Goal: Task Accomplishment & Management: Manage account settings

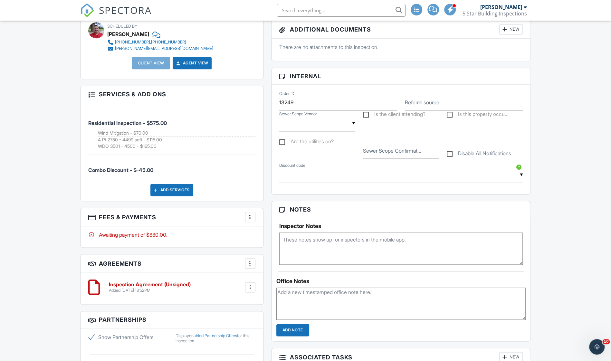
click at [249, 214] on div at bounding box center [250, 217] width 6 height 6
click at [275, 230] on li "Edit Fees & Payments" at bounding box center [282, 237] width 67 height 16
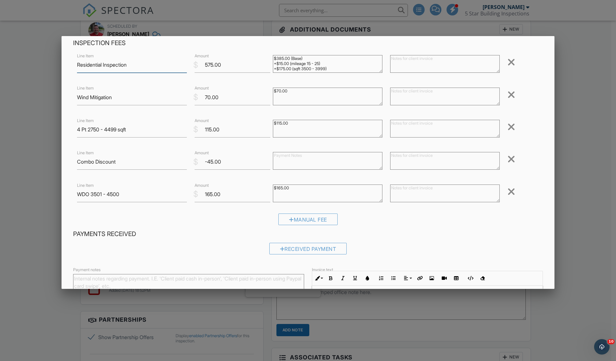
scroll to position [29, 0]
click at [211, 162] on input "-45.00" at bounding box center [233, 162] width 76 height 16
type input "-70.00"
click at [410, 246] on div "Received Payment" at bounding box center [308, 251] width 470 height 16
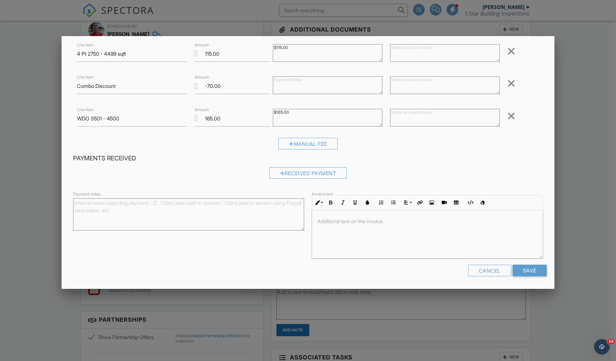
scroll to position [0, 0]
click at [513, 269] on input "Save" at bounding box center [530, 271] width 34 height 12
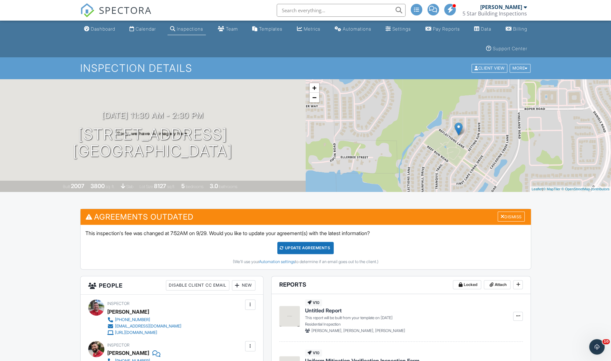
click at [315, 244] on div "Update Agreements" at bounding box center [305, 248] width 56 height 12
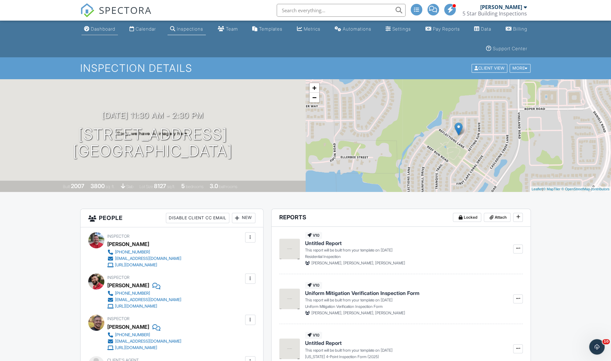
click at [108, 31] on div "Dashboard" at bounding box center [103, 28] width 24 height 5
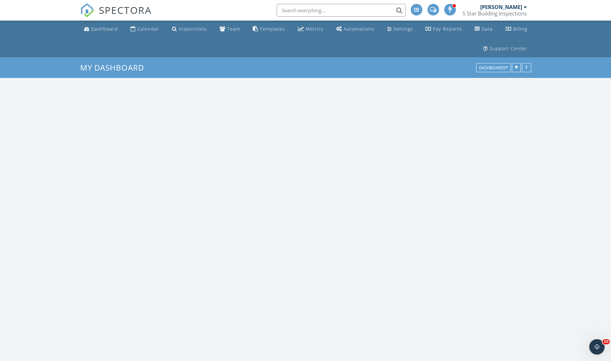
scroll to position [596, 621]
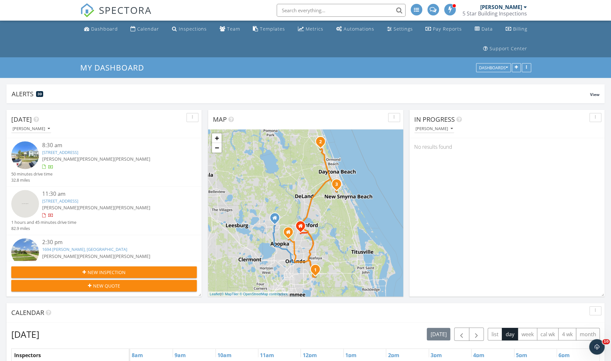
click at [74, 150] on link "11917 Prologue Ave, Orlando, FL 32832" at bounding box center [60, 152] width 36 height 6
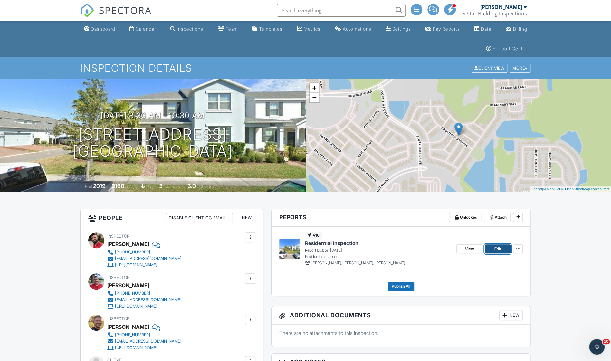
click at [495, 251] on span "Edit" at bounding box center [498, 249] width 7 height 6
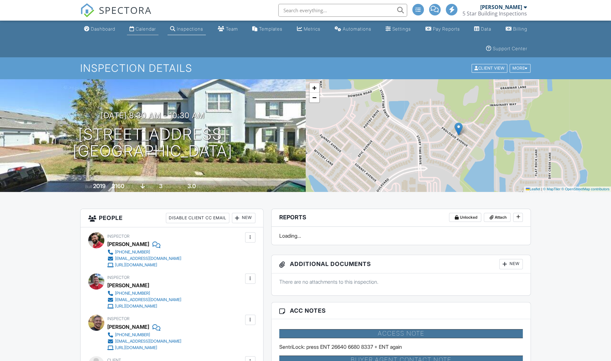
click at [147, 28] on div "Calendar" at bounding box center [146, 28] width 20 height 5
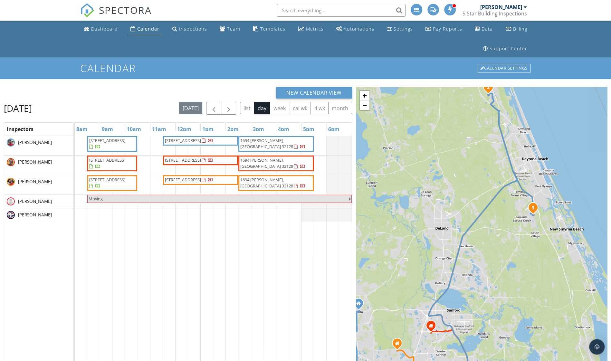
click at [197, 141] on span "524 Wingspan Dr, Ormond Beach 32174" at bounding box center [183, 141] width 36 height 6
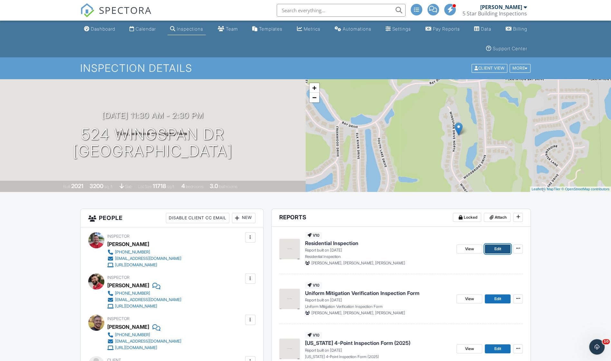
click at [501, 249] on span "Edit" at bounding box center [498, 249] width 7 height 6
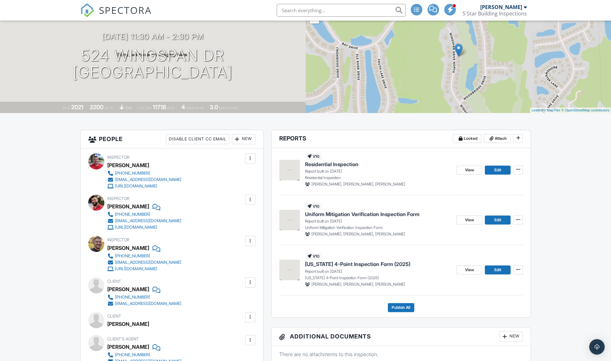
scroll to position [79, 0]
click at [505, 217] on link "Edit" at bounding box center [498, 219] width 26 height 9
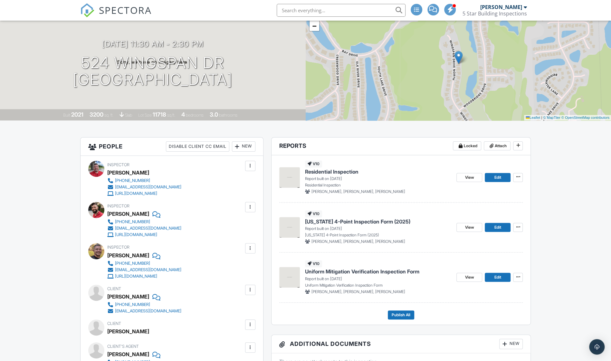
scroll to position [73, 0]
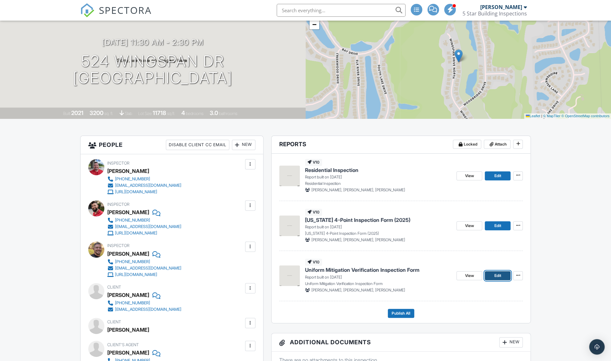
click at [495, 273] on span "Edit" at bounding box center [498, 276] width 7 height 6
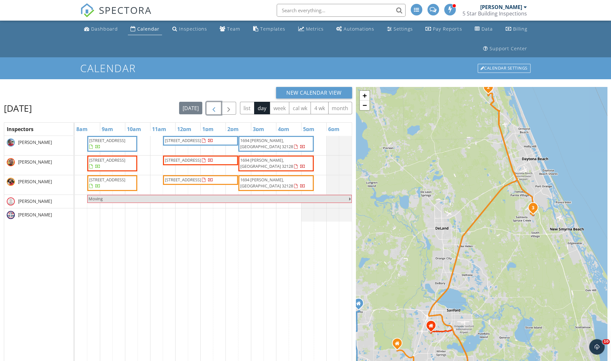
click at [214, 108] on span "button" at bounding box center [214, 109] width 8 height 8
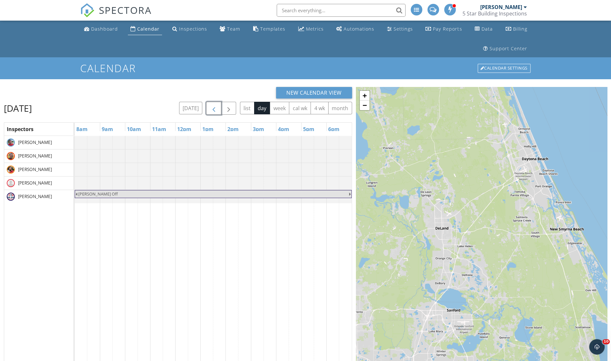
click at [214, 108] on span "button" at bounding box center [214, 109] width 8 height 8
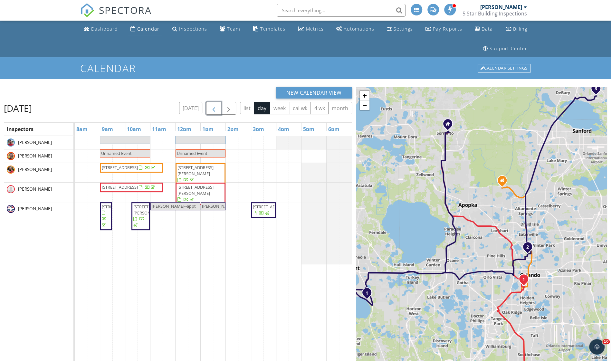
click at [214, 108] on span "button" at bounding box center [214, 109] width 8 height 8
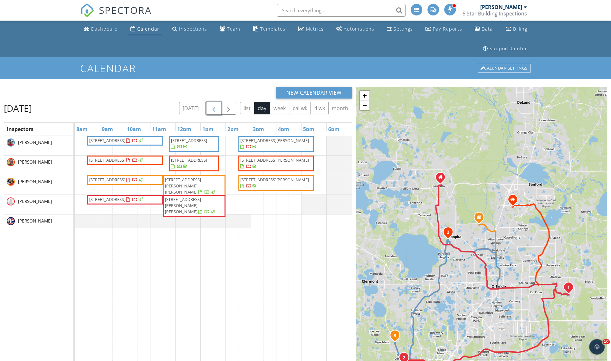
click at [144, 144] on span "[STREET_ADDRESS]" at bounding box center [117, 141] width 56 height 6
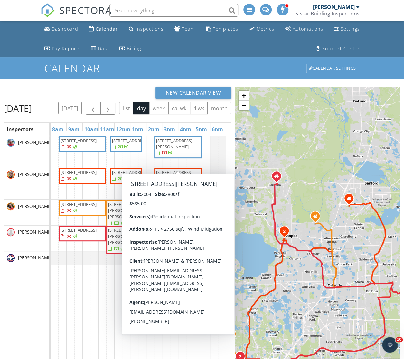
click at [176, 149] on span "[STREET_ADDRESS][PERSON_NAME]" at bounding box center [174, 144] width 36 height 12
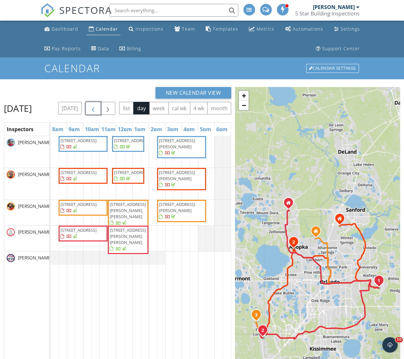
click at [97, 109] on span "button" at bounding box center [93, 109] width 8 height 8
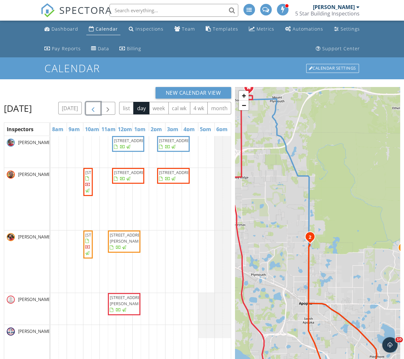
click at [97, 108] on span "button" at bounding box center [93, 109] width 8 height 8
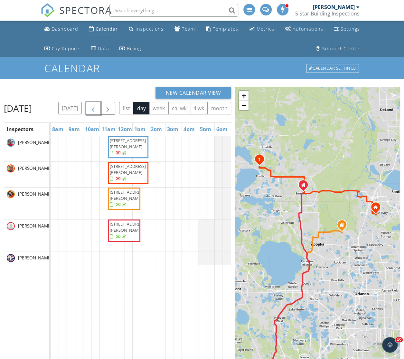
click at [97, 107] on span "button" at bounding box center [93, 109] width 8 height 8
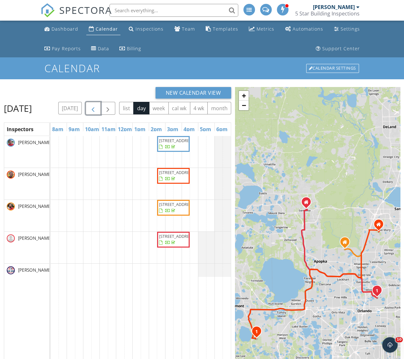
click at [97, 105] on span "button" at bounding box center [93, 109] width 8 height 8
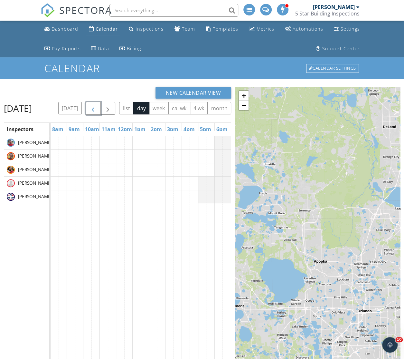
click at [97, 105] on span "button" at bounding box center [93, 109] width 8 height 8
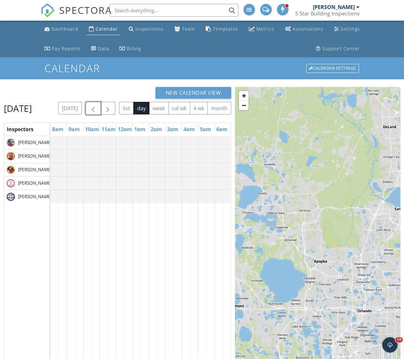
click at [97, 105] on span "button" at bounding box center [93, 109] width 8 height 8
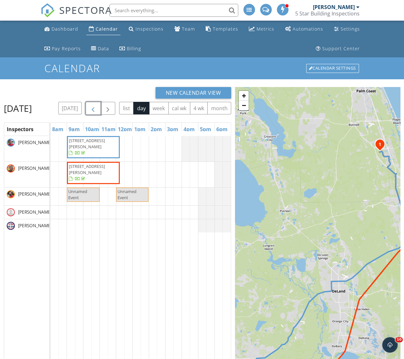
click at [97, 105] on span "button" at bounding box center [93, 109] width 8 height 8
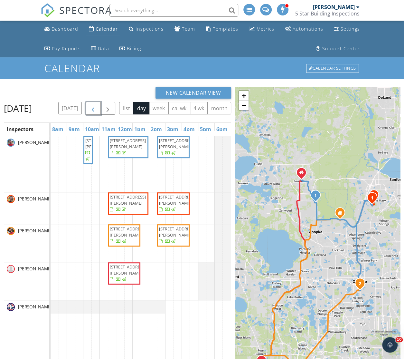
click at [97, 107] on span "button" at bounding box center [93, 109] width 8 height 8
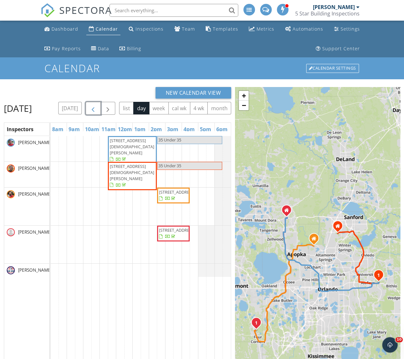
click at [97, 107] on span "button" at bounding box center [93, 109] width 8 height 8
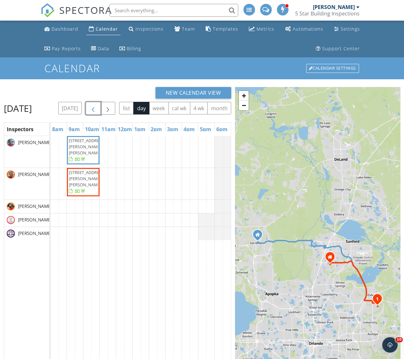
click at [97, 107] on span "button" at bounding box center [93, 109] width 8 height 8
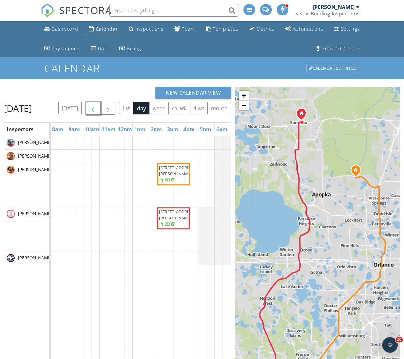
click at [97, 106] on span "button" at bounding box center [93, 109] width 8 height 8
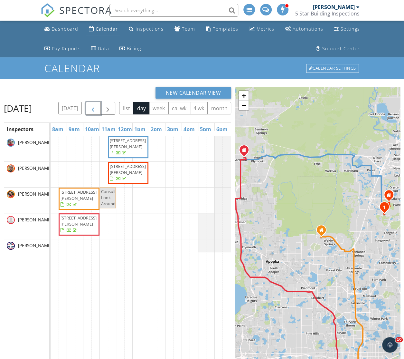
click at [97, 105] on span "button" at bounding box center [93, 109] width 8 height 8
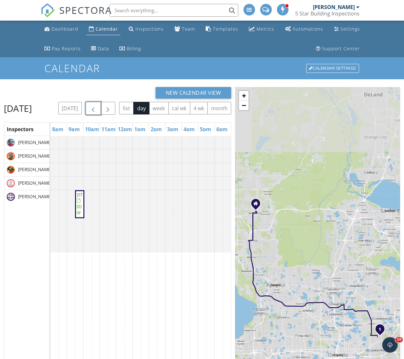
click at [97, 105] on span "button" at bounding box center [93, 109] width 8 height 8
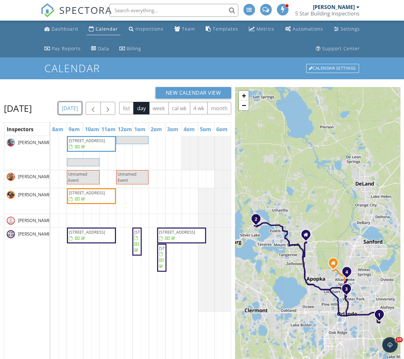
click at [82, 108] on button "[DATE]" at bounding box center [70, 108] width 24 height 13
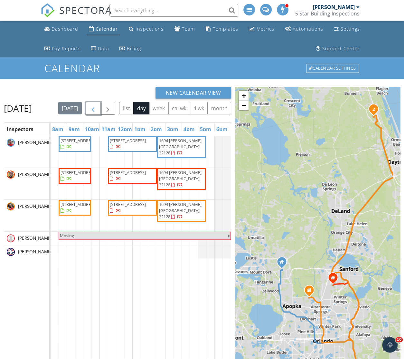
click at [97, 108] on span "button" at bounding box center [93, 109] width 8 height 8
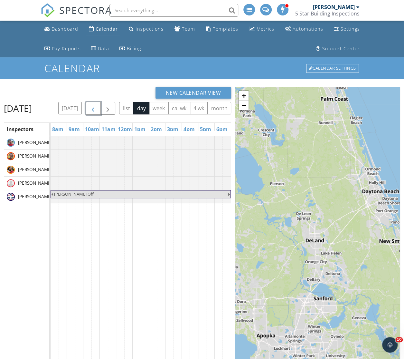
click at [97, 108] on span "button" at bounding box center [93, 109] width 8 height 8
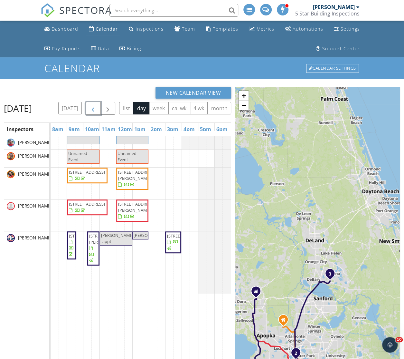
click at [97, 108] on span "button" at bounding box center [93, 109] width 8 height 8
